Goal: Task Accomplishment & Management: Manage account settings

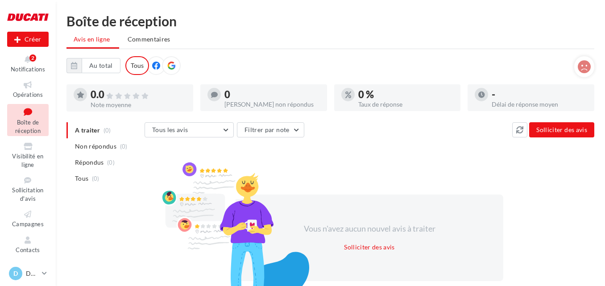
click at [46, 67] on div "Notifications 2" at bounding box center [28, 61] width 49 height 25
click at [30, 66] on span "Notifications" at bounding box center [28, 69] width 34 height 7
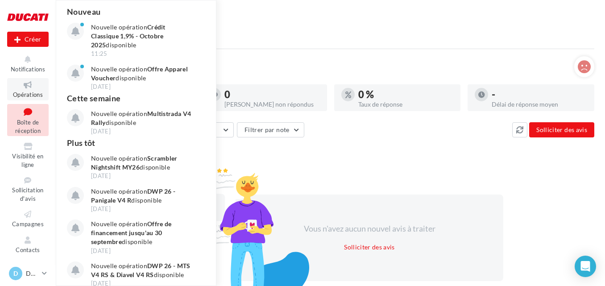
click at [25, 87] on icon at bounding box center [28, 85] width 36 height 10
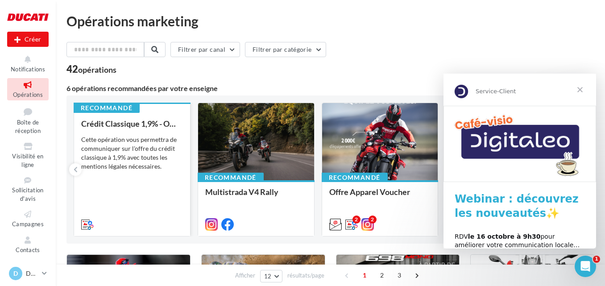
click at [159, 158] on div "Cette opération vous permettra de communiquer sur l'offre du crédit classique à…" at bounding box center [132, 153] width 102 height 36
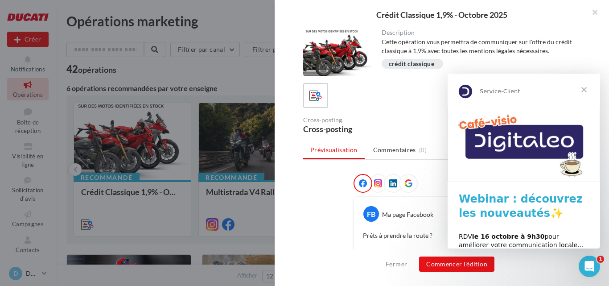
click at [589, 87] on span "Fermer" at bounding box center [584, 90] width 32 height 32
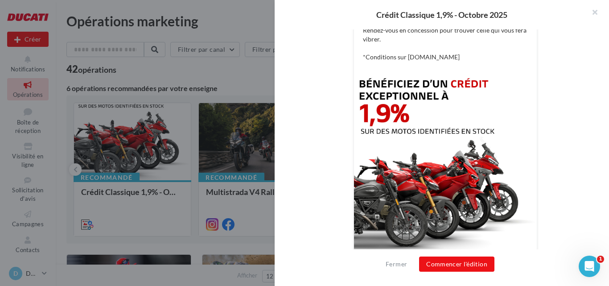
scroll to position [128, 0]
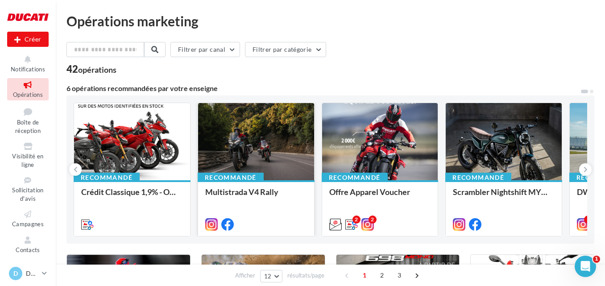
click at [291, 233] on div "Recommandé Multistrada V4 Rally" at bounding box center [255, 170] width 117 height 134
click at [277, 173] on div at bounding box center [256, 142] width 116 height 78
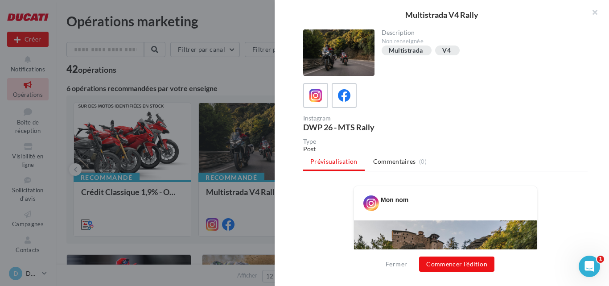
scroll to position [178, 0]
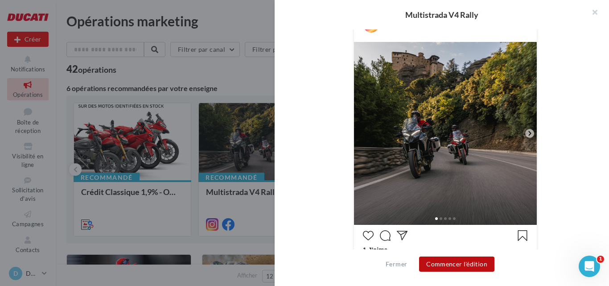
click at [448, 263] on button "Commencer l'édition" at bounding box center [456, 263] width 75 height 15
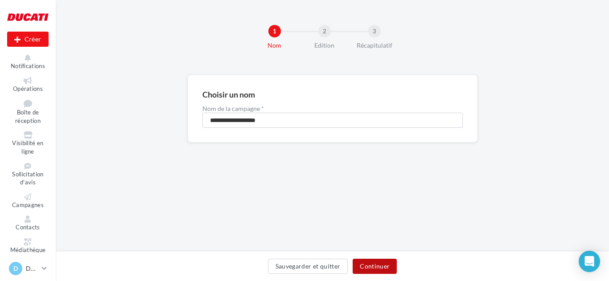
click at [393, 267] on button "Continuer" at bounding box center [375, 266] width 44 height 15
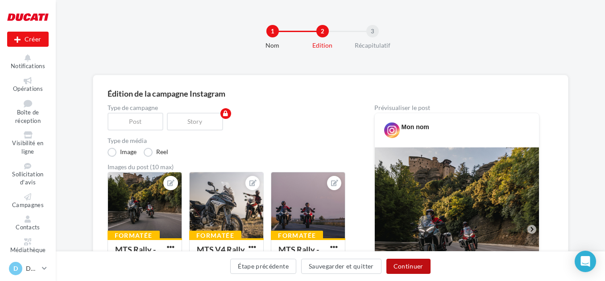
click at [415, 269] on button "Continuer" at bounding box center [408, 266] width 44 height 15
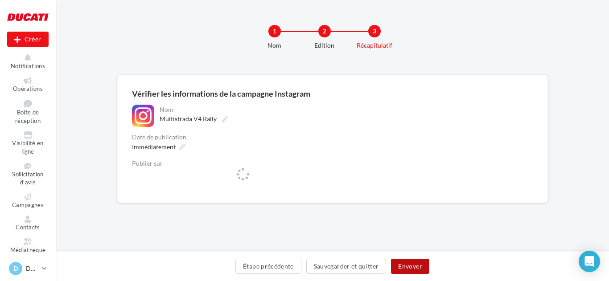
click at [411, 267] on button "Envoyer" at bounding box center [410, 266] width 38 height 15
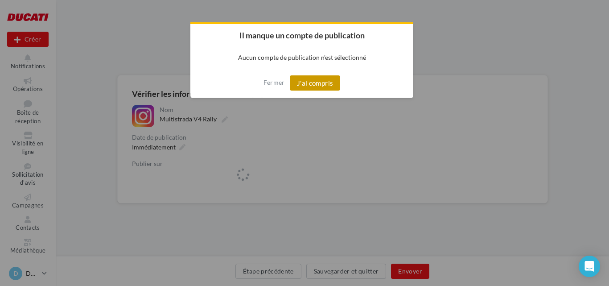
click at [332, 86] on button "J'ai compris" at bounding box center [315, 82] width 51 height 15
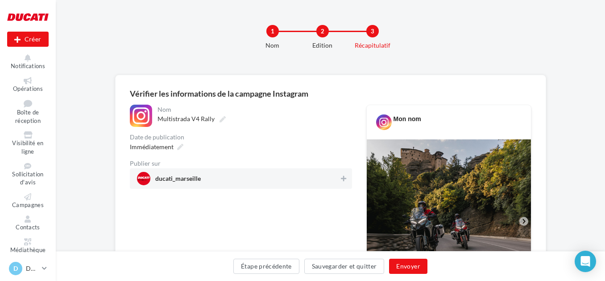
click at [315, 169] on div "ducati_marseille" at bounding box center [241, 179] width 222 height 21
click at [411, 274] on div "Étape précédente Sauvegarder et quitter Envoyer" at bounding box center [330, 268] width 535 height 19
click at [411, 267] on button "Envoyer" at bounding box center [408, 266] width 38 height 15
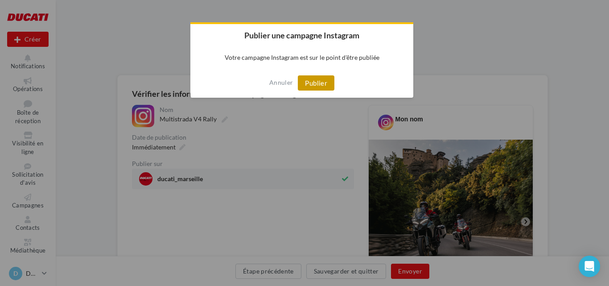
click at [319, 82] on button "Publier" at bounding box center [316, 82] width 37 height 15
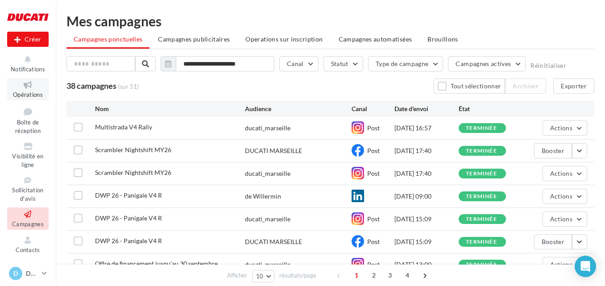
click at [30, 93] on span "Opérations" at bounding box center [28, 94] width 30 height 7
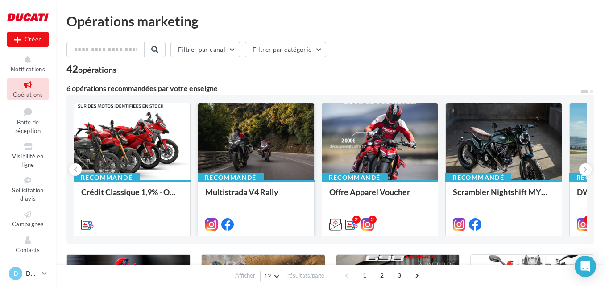
click at [257, 139] on div at bounding box center [256, 142] width 116 height 78
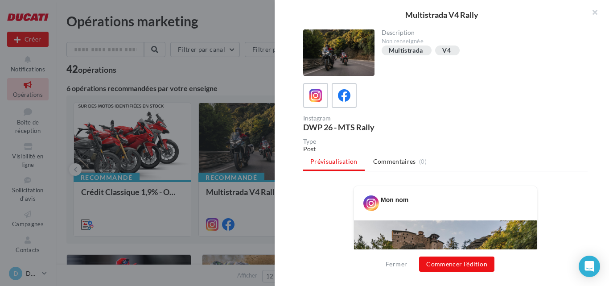
click at [360, 99] on div at bounding box center [445, 95] width 284 height 25
click at [340, 96] on icon at bounding box center [344, 95] width 13 height 13
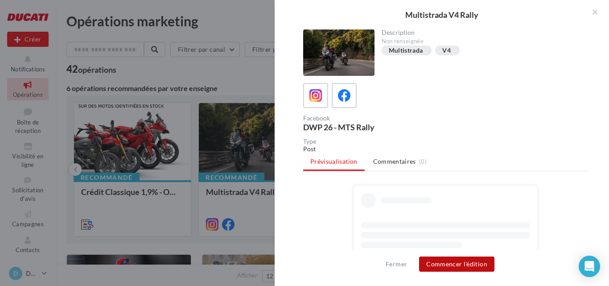
drag, startPoint x: 456, startPoint y: 255, endPoint x: 449, endPoint y: 265, distance: 11.9
click at [456, 259] on div "Fermer Commencer l'édition" at bounding box center [442, 267] width 334 height 37
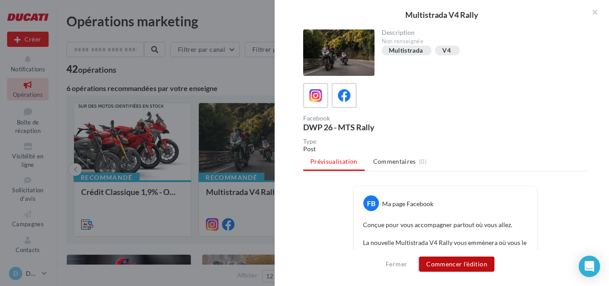
click at [450, 265] on button "Commencer l'édition" at bounding box center [456, 263] width 75 height 15
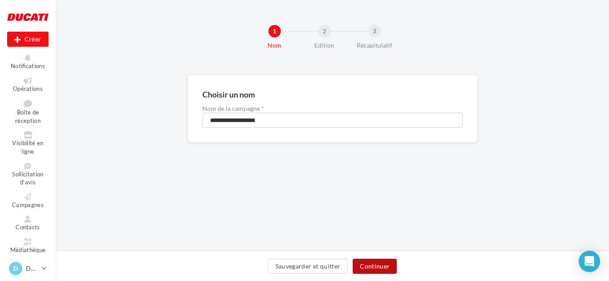
click at [373, 267] on button "Continuer" at bounding box center [375, 266] width 44 height 15
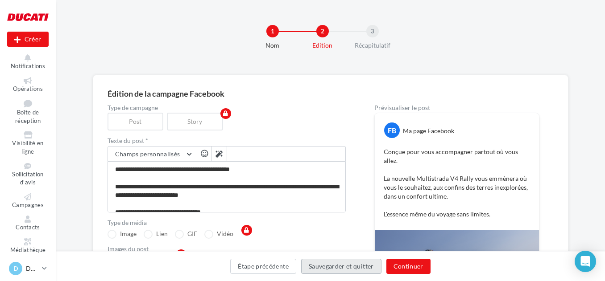
click at [372, 267] on button "Sauvegarder et quitter" at bounding box center [341, 266] width 80 height 15
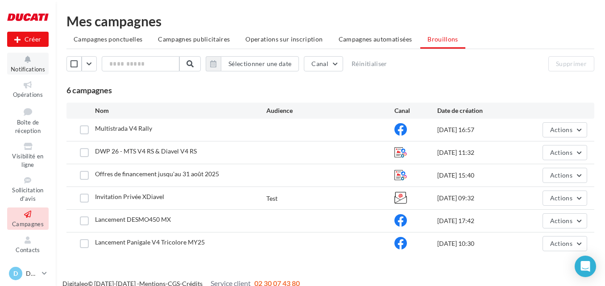
click at [23, 66] on span "Notifications" at bounding box center [28, 69] width 34 height 7
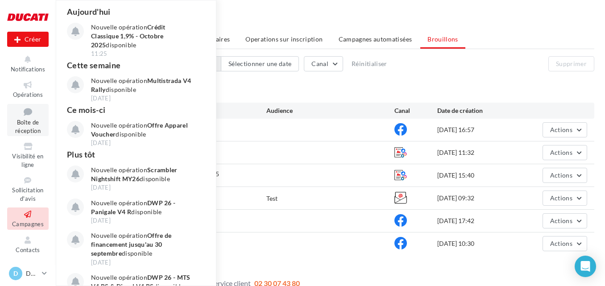
click at [26, 113] on icon at bounding box center [28, 112] width 36 height 12
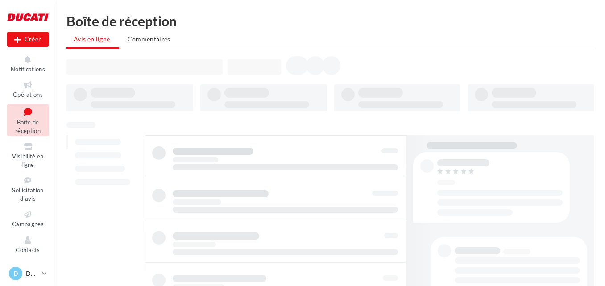
click at [23, 133] on span "Boîte de réception" at bounding box center [27, 127] width 25 height 16
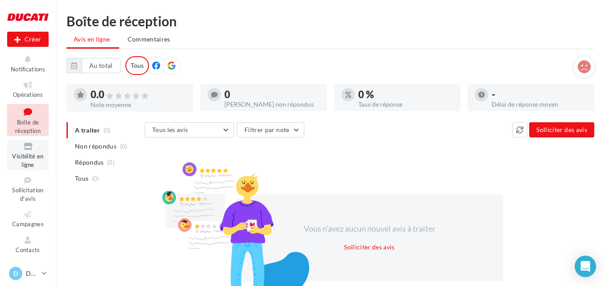
click at [21, 158] on span "Visibilité en ligne" at bounding box center [27, 160] width 31 height 16
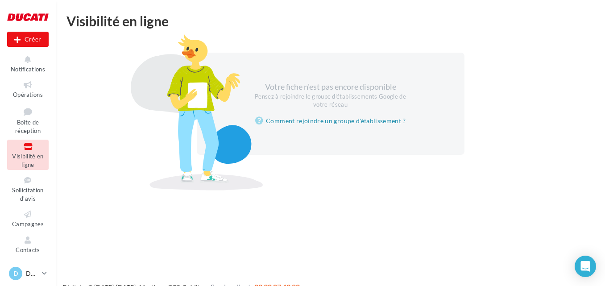
click at [27, 207] on ul "Opérations Boîte de réception Visibilité en ligne Sollicitation d'avis Campagne…" at bounding box center [28, 191] width 49 height 235
click at [27, 217] on icon at bounding box center [28, 214] width 36 height 10
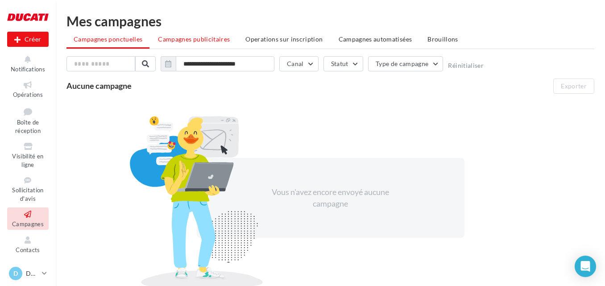
click at [158, 41] on span "Campagnes publicitaires" at bounding box center [194, 39] width 72 height 8
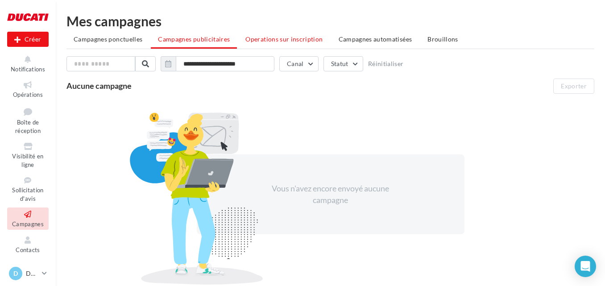
click at [274, 45] on li "Operations sur inscription" at bounding box center [283, 39] width 91 height 16
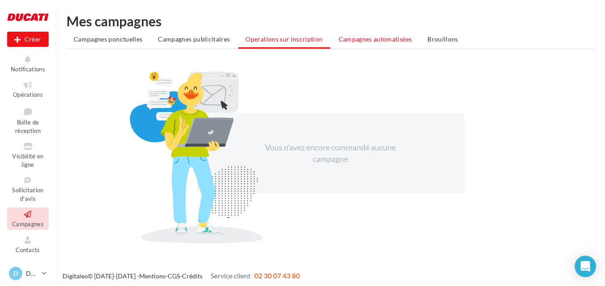
click at [377, 37] on span "Campagnes automatisées" at bounding box center [375, 39] width 74 height 8
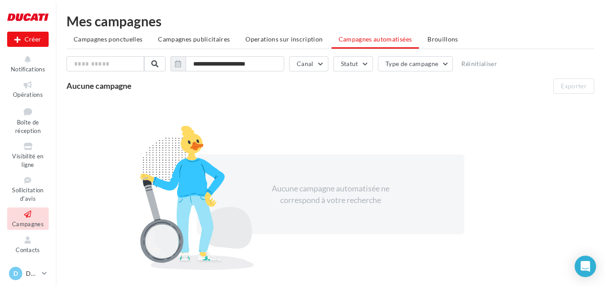
click at [431, 37] on span "Brouillons" at bounding box center [442, 39] width 31 height 8
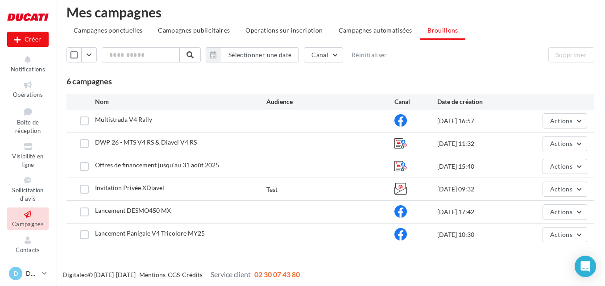
scroll to position [11, 0]
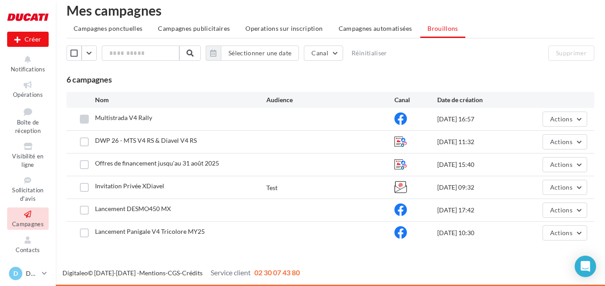
click at [84, 119] on label at bounding box center [84, 119] width 9 height 9
click at [562, 125] on button "Actions" at bounding box center [564, 118] width 45 height 15
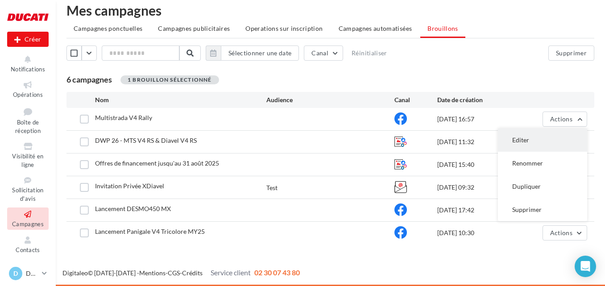
click at [527, 139] on button "Editer" at bounding box center [542, 139] width 89 height 23
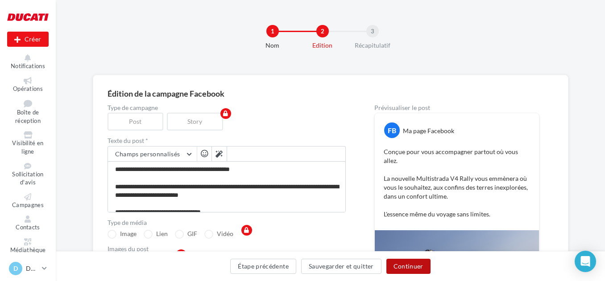
click at [419, 260] on button "Continuer" at bounding box center [408, 266] width 44 height 15
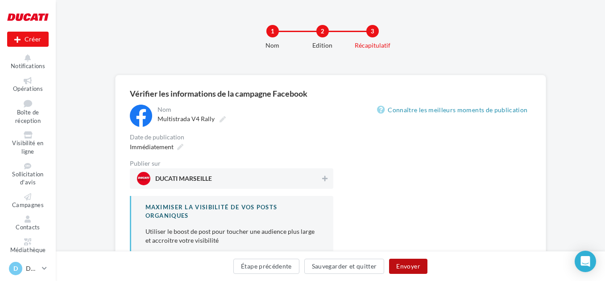
drag, startPoint x: 419, startPoint y: 260, endPoint x: 323, endPoint y: 193, distance: 116.6
click at [323, 193] on div "**********" at bounding box center [330, 195] width 549 height 240
drag, startPoint x: 319, startPoint y: 180, endPoint x: 405, endPoint y: 276, distance: 129.8
click at [320, 181] on div "DUCATI MARSEILLE" at bounding box center [231, 179] width 203 height 21
click at [414, 263] on button "Envoyer" at bounding box center [408, 266] width 38 height 15
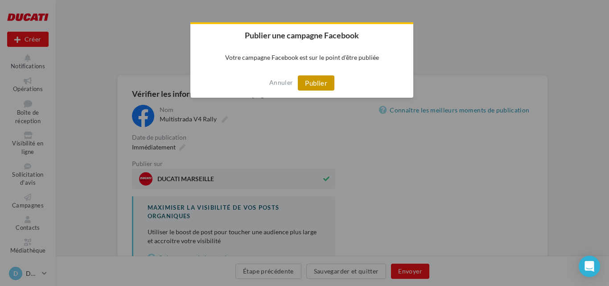
click at [317, 76] on button "Publier" at bounding box center [316, 82] width 37 height 15
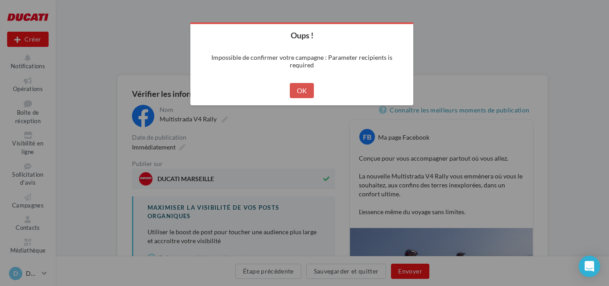
click at [297, 87] on button "OK" at bounding box center [302, 90] width 25 height 15
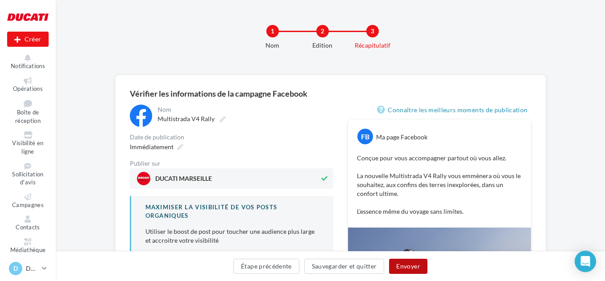
click at [400, 273] on button "Envoyer" at bounding box center [408, 266] width 38 height 15
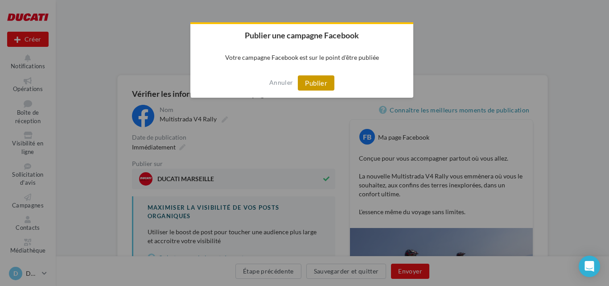
click at [318, 82] on button "Publier" at bounding box center [316, 82] width 37 height 15
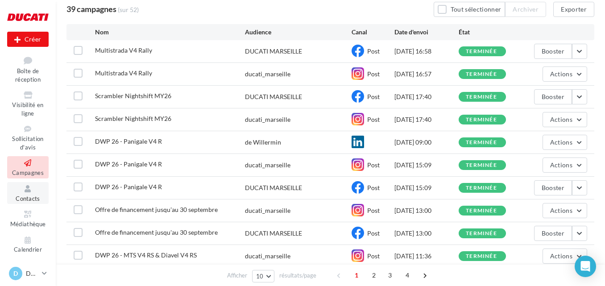
scroll to position [52, 0]
click at [27, 192] on icon at bounding box center [28, 188] width 36 height 10
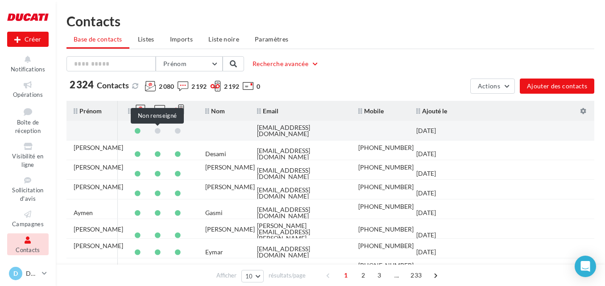
click at [158, 131] on span at bounding box center [158, 131] width 6 height 6
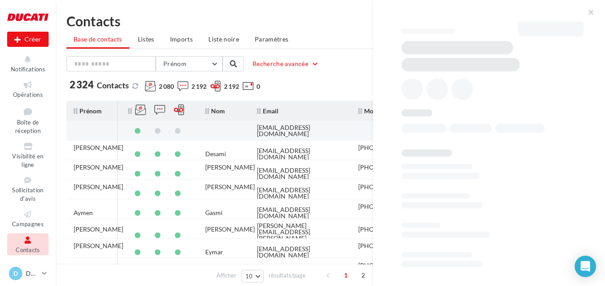
click at [172, 130] on div at bounding box center [178, 131] width 19 height 6
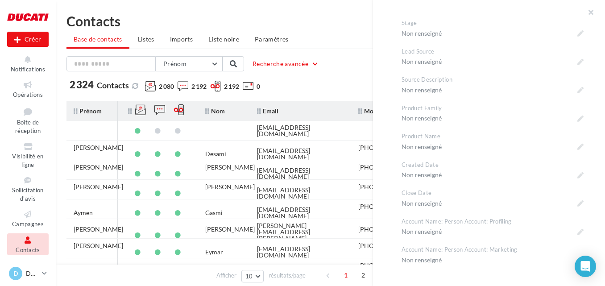
scroll to position [683, 0]
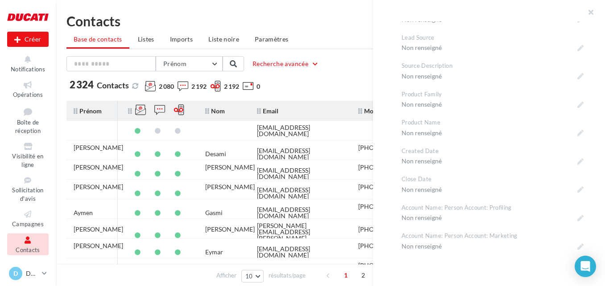
click at [338, 42] on ul "Base de contacts Listes Imports Liste noire Paramètres" at bounding box center [329, 40] width 527 height 18
click at [372, 66] on div "Prénom Prénom Nom Email Mobile Téléphone Fixe Recherche avancée" at bounding box center [329, 63] width 527 height 15
click at [590, 10] on button "button" at bounding box center [587, 13] width 36 height 27
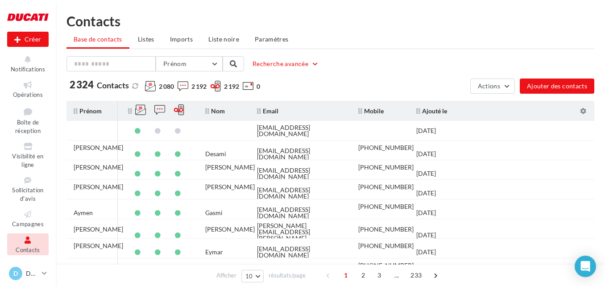
drag, startPoint x: 551, startPoint y: 127, endPoint x: 594, endPoint y: 120, distance: 43.7
click at [595, 120] on div "Contacts Base de contacts Listes Imports Liste noire Paramètres Prénom Prénom N…" at bounding box center [330, 176] width 549 height 324
click at [584, 112] on icon at bounding box center [583, 111] width 6 height 6
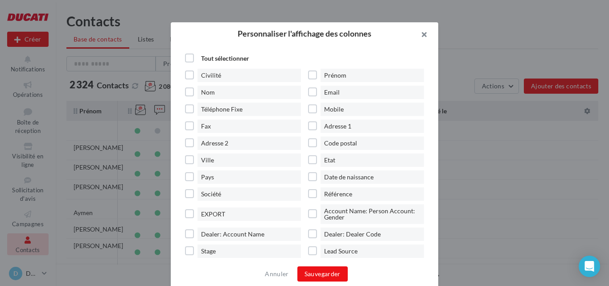
click at [408, 33] on button "button" at bounding box center [421, 35] width 36 height 27
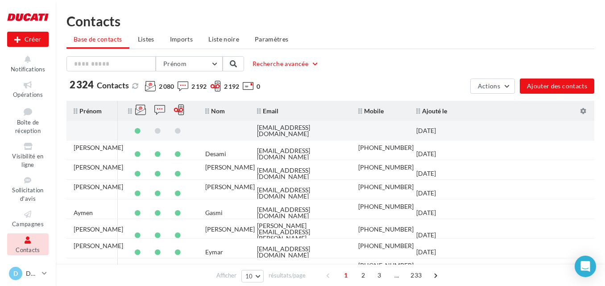
click at [81, 127] on td at bounding box center [91, 131] width 51 height 20
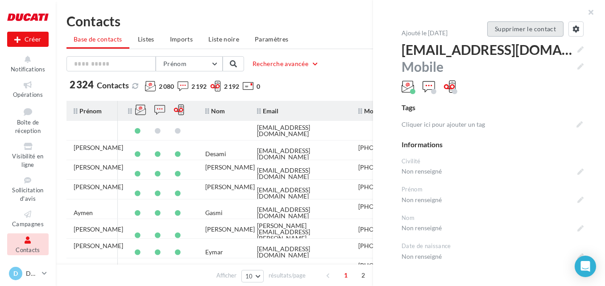
click at [544, 29] on button "Supprimer le contact" at bounding box center [525, 28] width 76 height 15
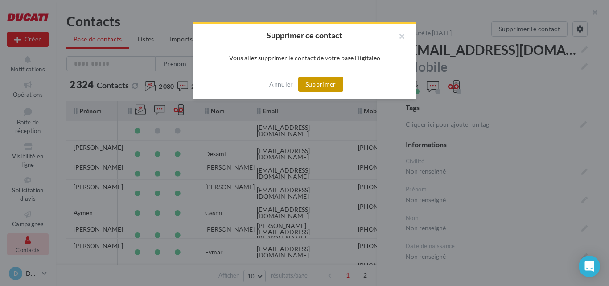
click at [318, 81] on button "Supprimer" at bounding box center [320, 84] width 45 height 15
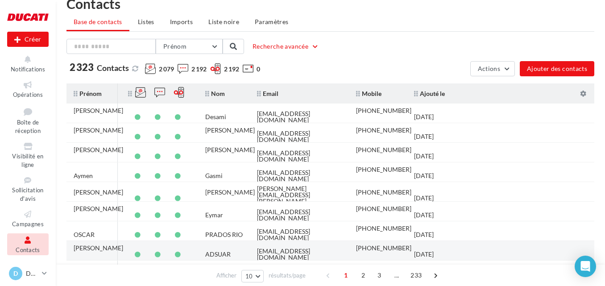
scroll to position [0, 0]
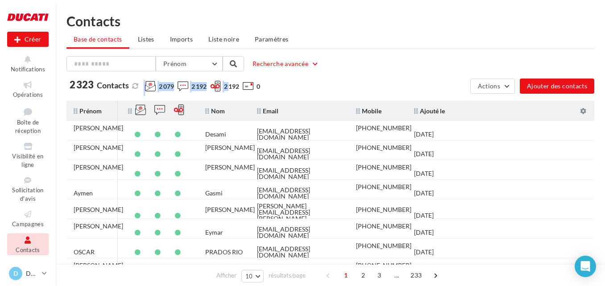
drag, startPoint x: 227, startPoint y: 89, endPoint x: 143, endPoint y: 90, distance: 84.7
click at [143, 90] on div "2 323 Contacts 2 079 2 192 2 192 0" at bounding box center [266, 88] width 400 height 16
drag, startPoint x: 143, startPoint y: 90, endPoint x: 281, endPoint y: 82, distance: 138.4
click at [281, 82] on div "2 323 Contacts 2 079 2 192 2 192 0" at bounding box center [266, 88] width 400 height 16
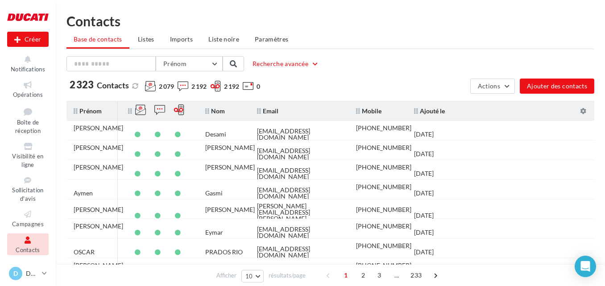
click at [281, 82] on div "2 323 Contacts 2 079 2 192 2 192 0" at bounding box center [266, 88] width 400 height 16
drag, startPoint x: 282, startPoint y: 83, endPoint x: 68, endPoint y: 82, distance: 214.4
click at [68, 82] on div "2 323 Contacts 2 079 2 192 2 192 0" at bounding box center [266, 88] width 400 height 16
click at [68, 82] on div "2 323 Contacts" at bounding box center [97, 85] width 62 height 10
drag, startPoint x: 68, startPoint y: 82, endPoint x: 352, endPoint y: 87, distance: 284.5
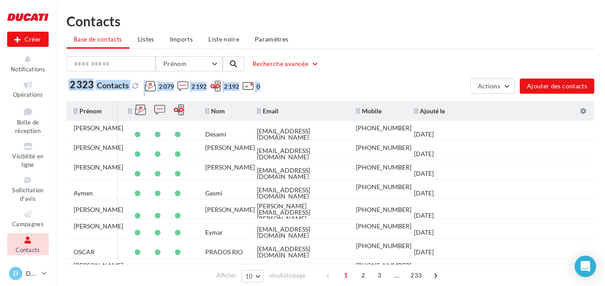
click at [352, 87] on div "2 323 Contacts 2 079 2 192 2 192 0" at bounding box center [266, 88] width 400 height 16
click at [353, 83] on div "2 323 Contacts 2 079 2 192 2 192 0" at bounding box center [266, 88] width 400 height 16
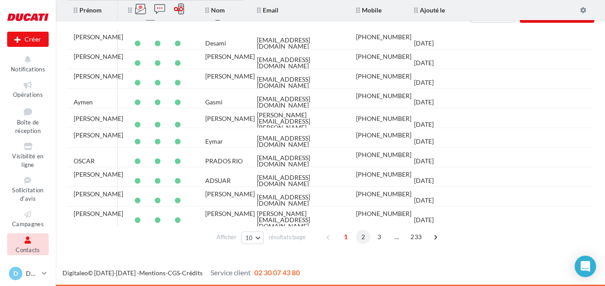
click at [361, 236] on span "2" at bounding box center [363, 237] width 14 height 14
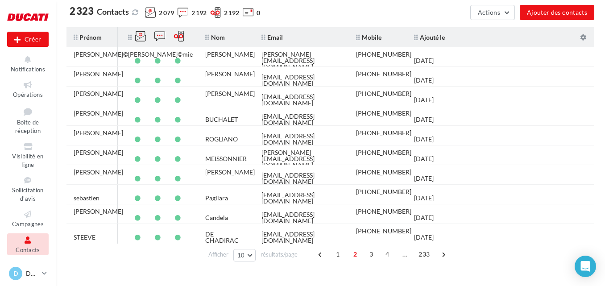
scroll to position [65, 0]
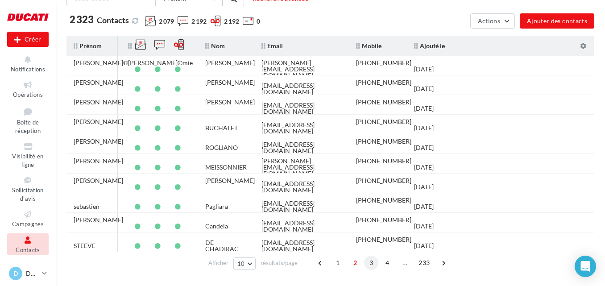
click at [374, 263] on span "3" at bounding box center [371, 262] width 14 height 14
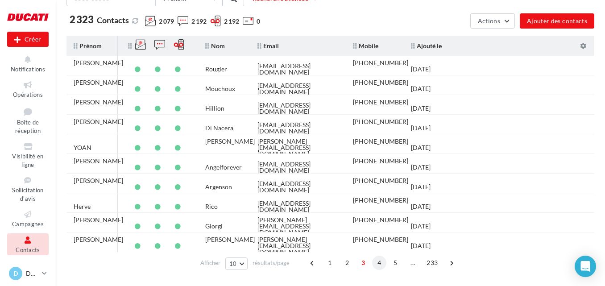
click at [383, 265] on span "4" at bounding box center [379, 262] width 14 height 14
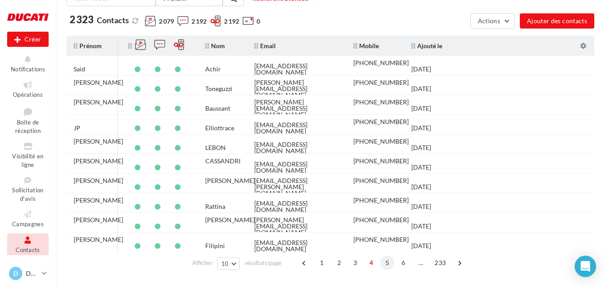
click at [382, 267] on div "1 2 3 4 5 6 ... 233" at bounding box center [382, 262] width 171 height 14
click at [386, 267] on span "5" at bounding box center [387, 262] width 14 height 14
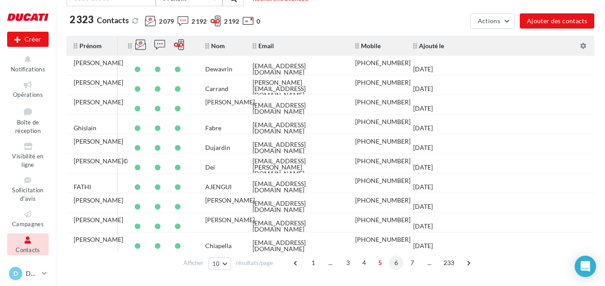
click at [401, 265] on span "6" at bounding box center [396, 262] width 14 height 14
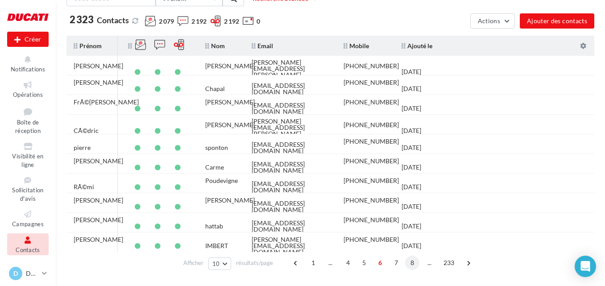
click at [414, 265] on span "8" at bounding box center [412, 262] width 14 height 14
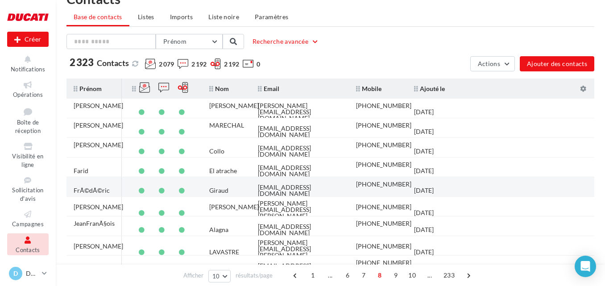
scroll to position [0, 0]
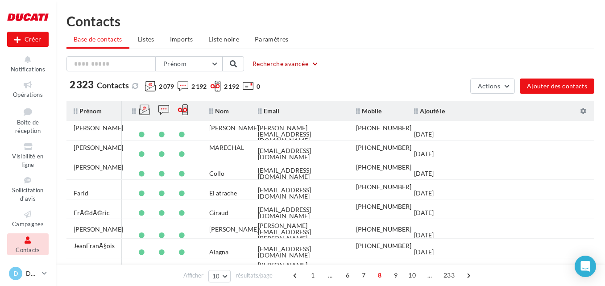
click at [278, 64] on button "Recherche avancée" at bounding box center [286, 63] width 74 height 11
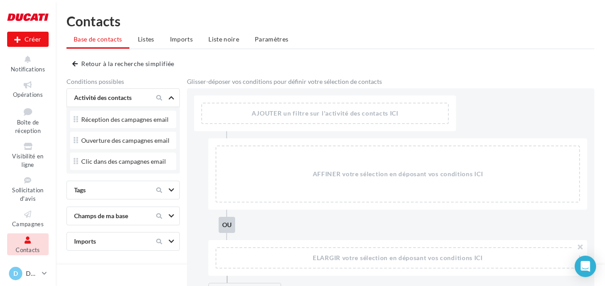
click at [70, 62] on div "Prénom Prénom Nom Email Mobile Téléphone Fixe Retour à la recherche simplifiée …" at bounding box center [329, 191] width 527 height 271
click at [76, 62] on span "button" at bounding box center [74, 64] width 5 height 6
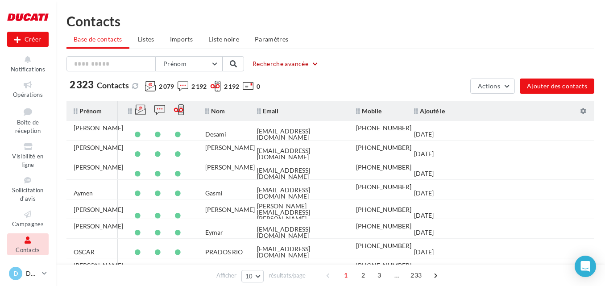
click at [173, 49] on ul "Base de contacts Listes Imports Liste noire Paramètres" at bounding box center [329, 40] width 527 height 18
click at [178, 37] on span "Imports" at bounding box center [181, 39] width 23 height 8
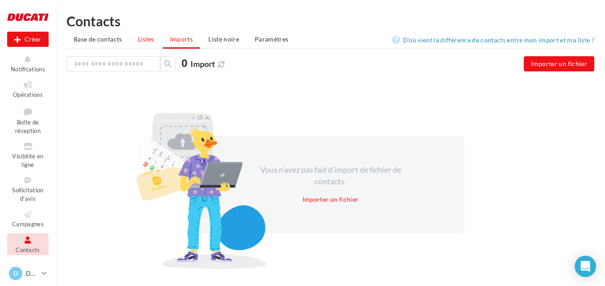
click at [153, 39] on span "Listes" at bounding box center [146, 39] width 16 height 8
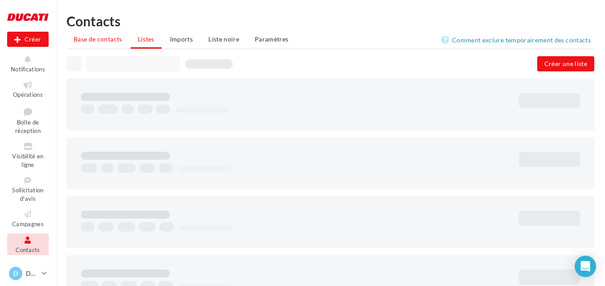
drag, startPoint x: 122, startPoint y: 30, endPoint x: 121, endPoint y: 41, distance: 10.7
click at [122, 32] on div "Contacts Base de contacts Listes Imports Liste noire Paramètres" at bounding box center [329, 31] width 527 height 35
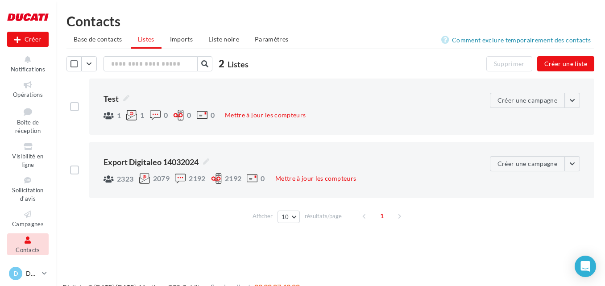
click at [121, 41] on span "Base de contacts" at bounding box center [98, 39] width 49 height 8
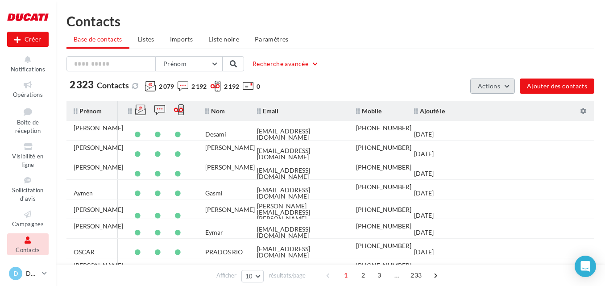
click at [503, 87] on button "Actions" at bounding box center [492, 85] width 45 height 15
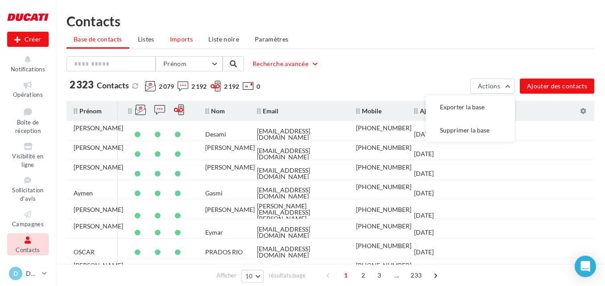
click at [189, 39] on span "Imports" at bounding box center [181, 39] width 23 height 8
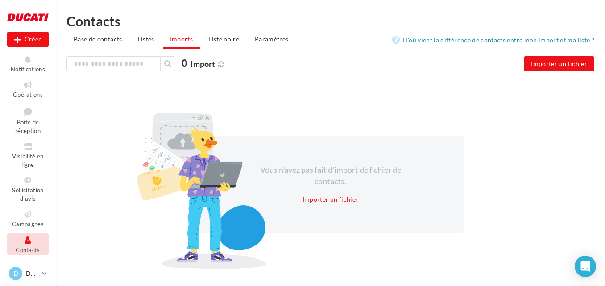
click at [161, 39] on ul "Base de contacts Listes Imports Liste noire Paramètres" at bounding box center [329, 40] width 527 height 18
click at [157, 39] on li "Listes" at bounding box center [146, 39] width 31 height 16
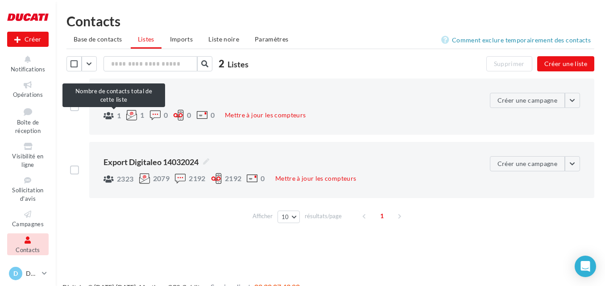
click at [117, 115] on span "1" at bounding box center [119, 115] width 4 height 7
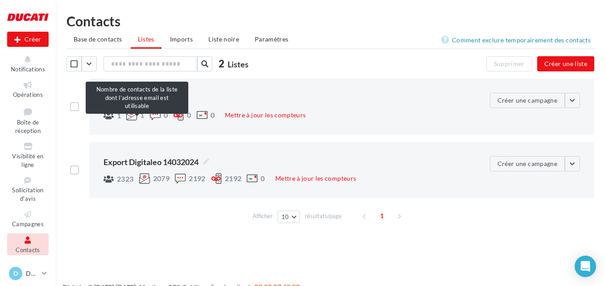
click at [143, 115] on span "1" at bounding box center [142, 114] width 4 height 7
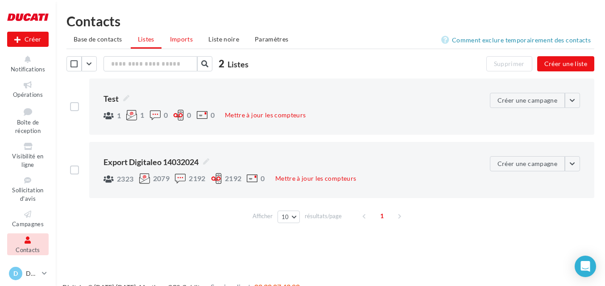
click at [191, 36] on span "Imports" at bounding box center [181, 39] width 23 height 8
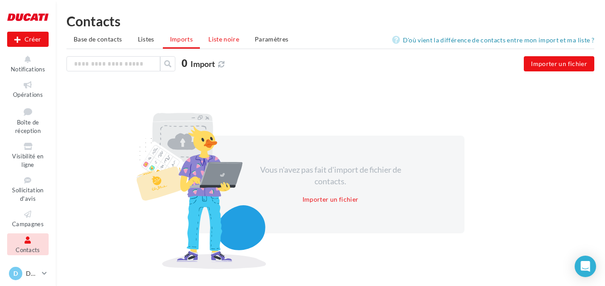
click at [222, 35] on li "Liste noire" at bounding box center [223, 39] width 45 height 16
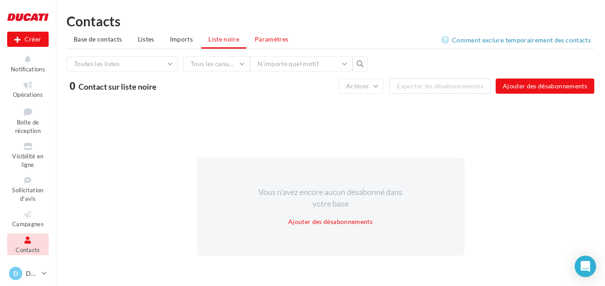
click at [256, 44] on li "Paramètres" at bounding box center [271, 39] width 48 height 16
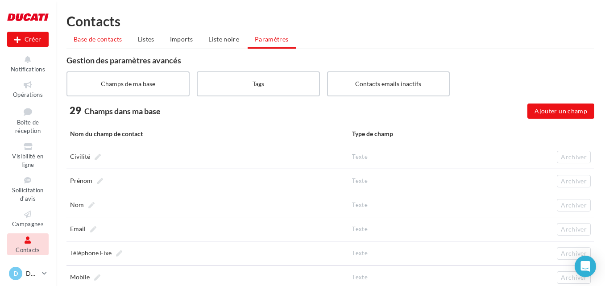
click at [101, 34] on li "Base de contacts" at bounding box center [97, 39] width 63 height 16
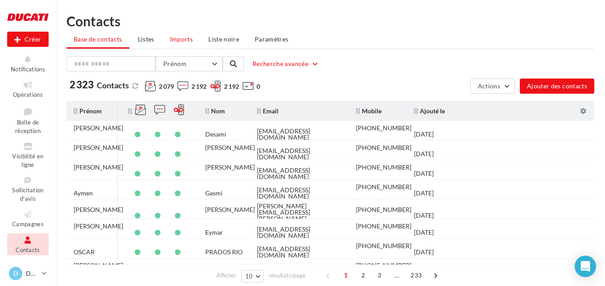
click at [176, 41] on span "Imports" at bounding box center [181, 39] width 23 height 8
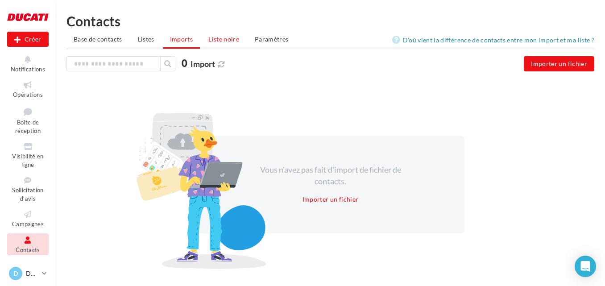
click at [213, 40] on span "Liste noire" at bounding box center [223, 39] width 31 height 8
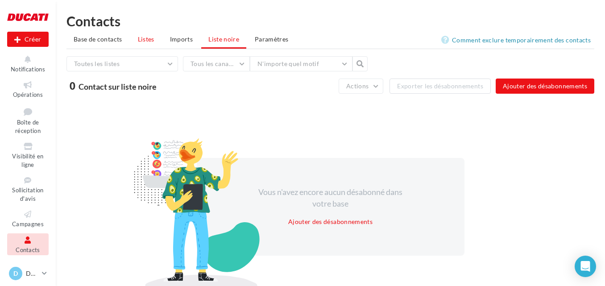
click at [136, 41] on li "Listes" at bounding box center [146, 39] width 31 height 16
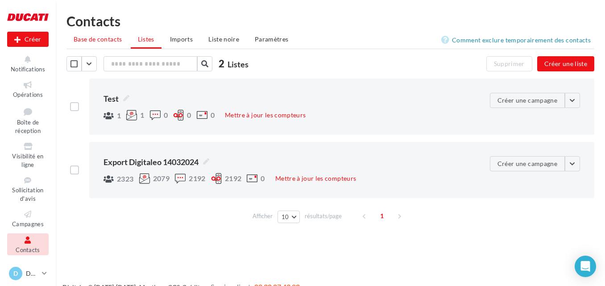
click at [111, 41] on span "Base de contacts" at bounding box center [98, 39] width 49 height 8
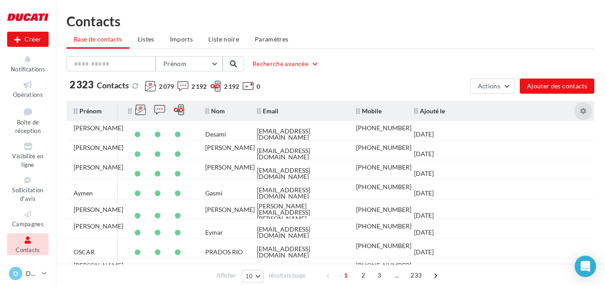
click at [575, 107] on div at bounding box center [583, 111] width 22 height 20
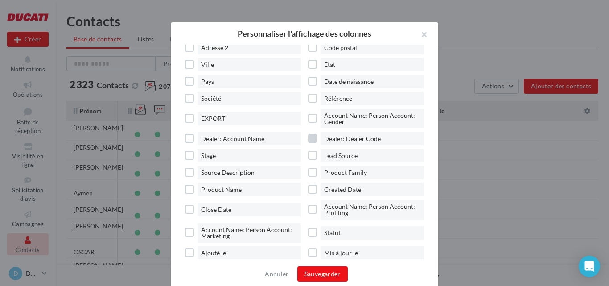
scroll to position [107, 0]
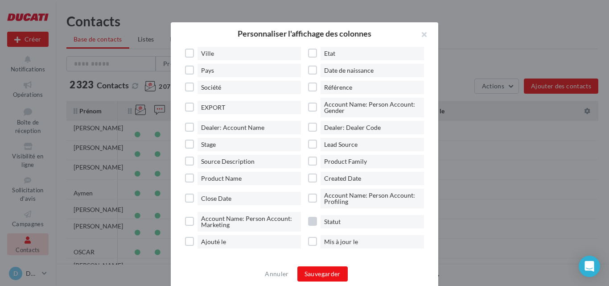
click at [355, 222] on span "Statut" at bounding box center [372, 221] width 103 height 13
click at [340, 243] on span "Mis à jour le" at bounding box center [372, 241] width 103 height 13
click at [327, 274] on button "Sauvegarder" at bounding box center [322, 273] width 50 height 15
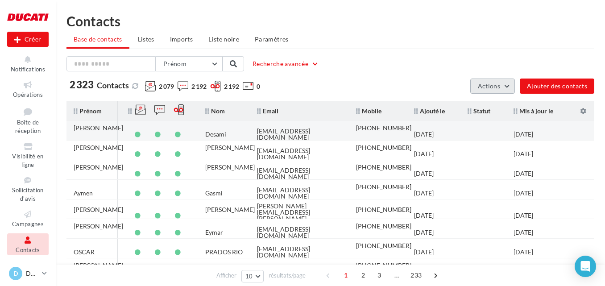
drag, startPoint x: 502, startPoint y: 83, endPoint x: 531, endPoint y: 121, distance: 47.6
click at [531, 121] on div "Prénom Prénom Nom Email Mobile Téléphone Fixe Recherche avancée 2 323 Contacts …" at bounding box center [329, 197] width 527 height 282
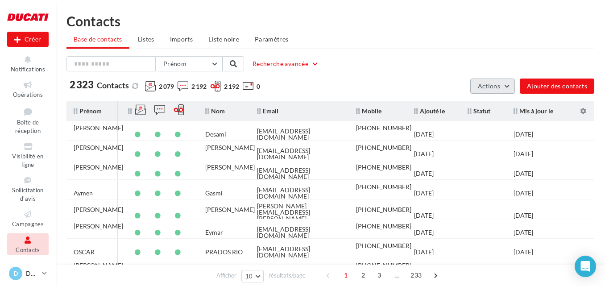
click at [498, 90] on button "Actions" at bounding box center [492, 85] width 45 height 15
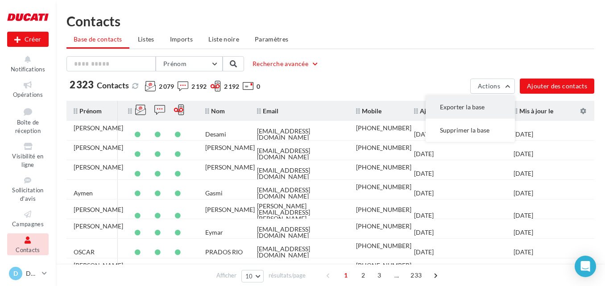
click at [485, 108] on button "Exporter la base" at bounding box center [469, 106] width 89 height 23
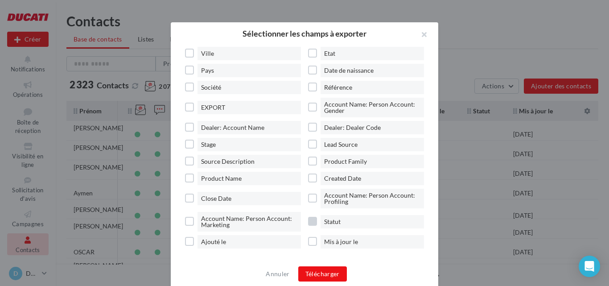
drag, startPoint x: 317, startPoint y: 221, endPoint x: 321, endPoint y: 225, distance: 6.0
click at [319, 224] on label "Statut" at bounding box center [369, 221] width 123 height 13
click at [321, 244] on span "Mis à jour le" at bounding box center [372, 241] width 103 height 13
click at [236, 246] on span "Ajouté le" at bounding box center [248, 241] width 103 height 13
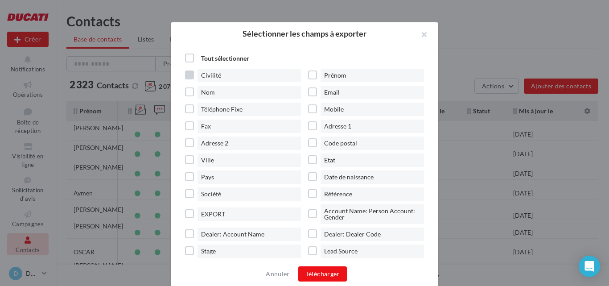
click at [270, 78] on span "Civilité" at bounding box center [248, 75] width 103 height 13
click at [251, 112] on span "Téléphone Fixe" at bounding box center [248, 109] width 103 height 13
click at [249, 113] on span "Téléphone Fixe" at bounding box center [248, 109] width 103 height 13
click at [346, 143] on span "Code postal" at bounding box center [372, 142] width 103 height 13
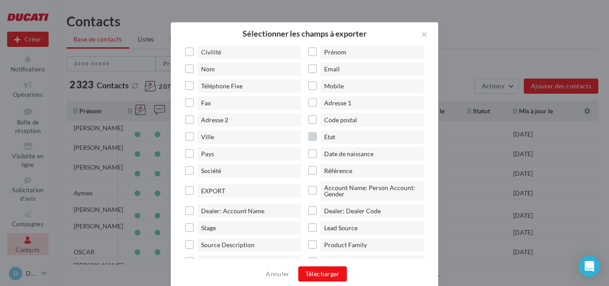
scroll to position [45, 0]
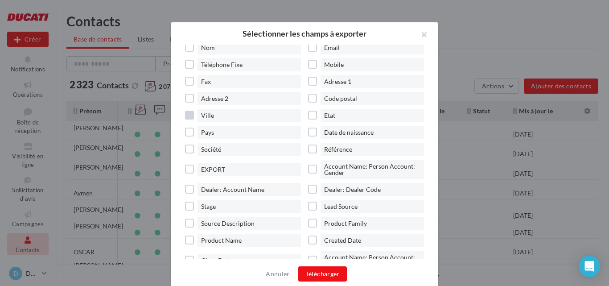
click at [257, 116] on span "Ville" at bounding box center [248, 115] width 103 height 13
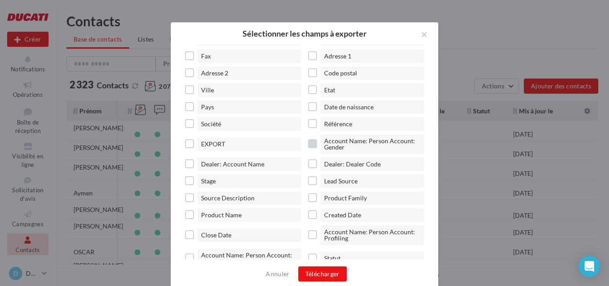
scroll to position [89, 0]
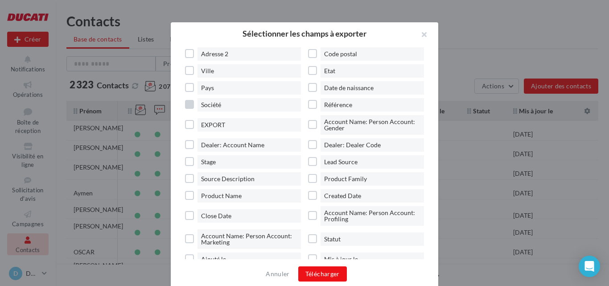
click at [273, 99] on div "Civilité Prénom Nom Email Téléphone Fixe Mobile Fax Adresse 1 Adresse 2 Code po…" at bounding box center [308, 124] width 246 height 290
click at [274, 103] on span "Société" at bounding box center [248, 104] width 103 height 13
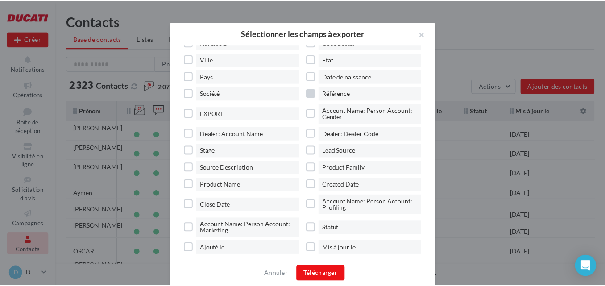
scroll to position [107, 0]
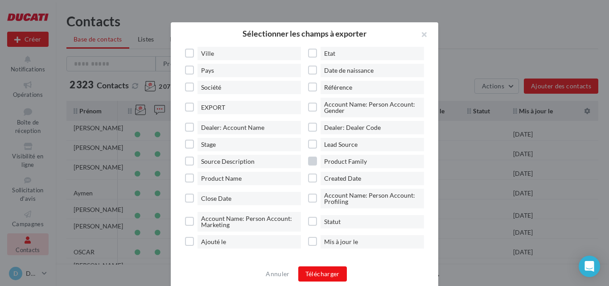
click at [363, 163] on span "Product Family" at bounding box center [372, 161] width 103 height 13
click at [264, 181] on span "Product Name" at bounding box center [248, 178] width 103 height 13
click at [324, 268] on button "Télécharger" at bounding box center [322, 273] width 49 height 15
